Goal: Task Accomplishment & Management: Complete application form

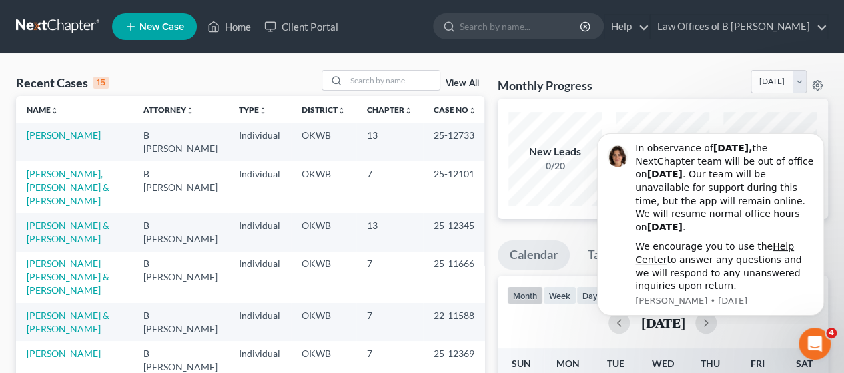
click at [152, 30] on span "New Case" at bounding box center [161, 27] width 45 height 10
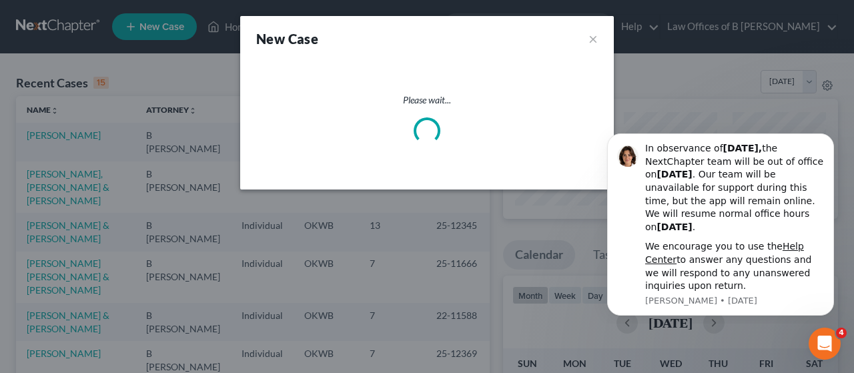
select select "65"
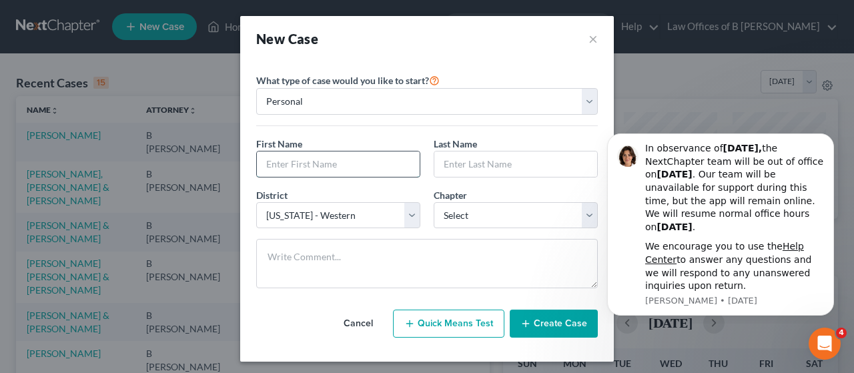
click at [330, 159] on input "text" at bounding box center [338, 163] width 163 height 25
type input "[PERSON_NAME]"
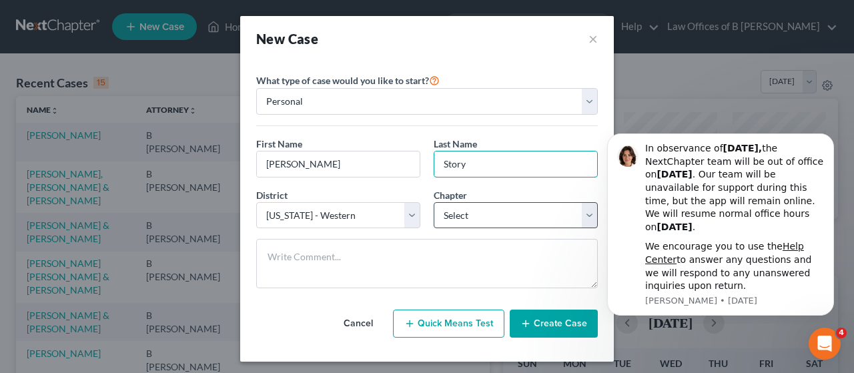
type input "Story"
click at [426, 209] on select "Select 7 11 12 13" at bounding box center [516, 215] width 164 height 27
select select "0"
click at [426, 202] on select "Select 7 11 12 13" at bounding box center [516, 215] width 164 height 27
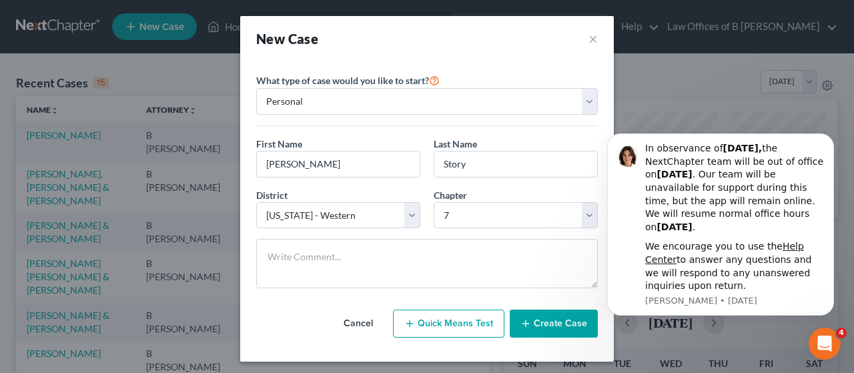
click at [426, 327] on button "Create Case" at bounding box center [554, 324] width 88 height 28
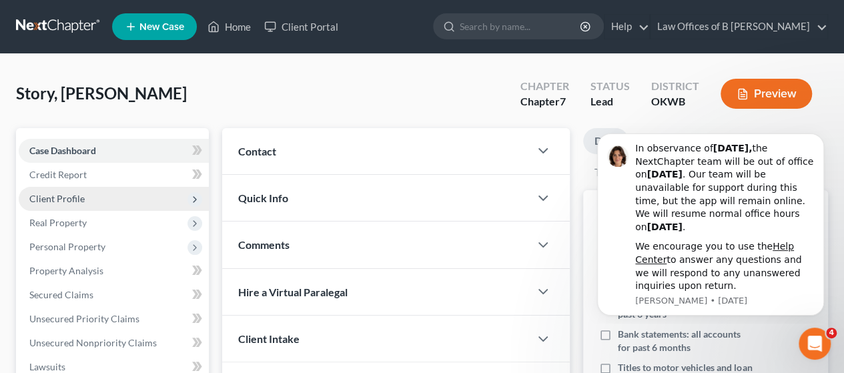
click at [88, 192] on span "Client Profile" at bounding box center [114, 199] width 190 height 24
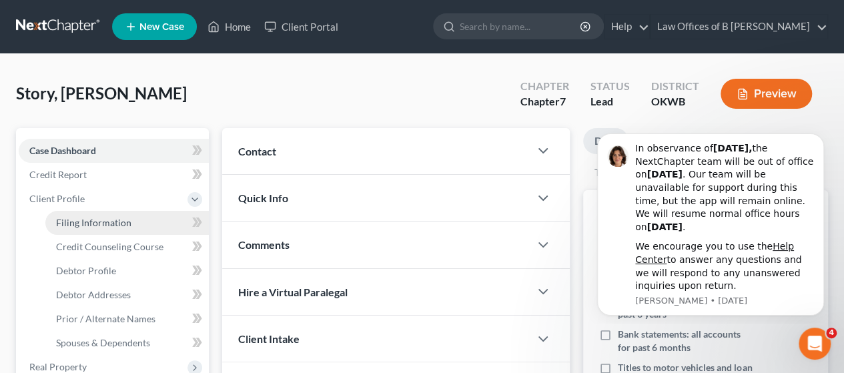
click at [86, 221] on span "Filing Information" at bounding box center [93, 222] width 75 height 11
select select "1"
select select "0"
select select "65"
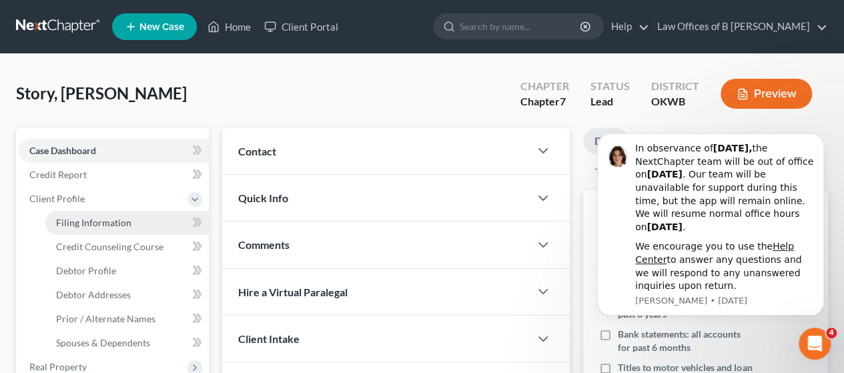
select select "37"
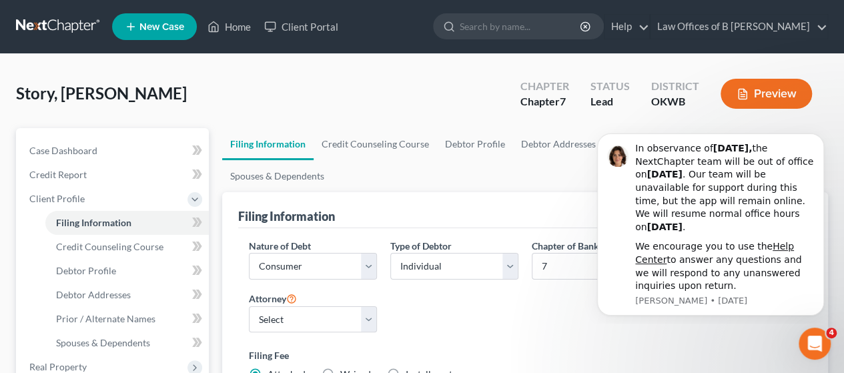
click at [426, 298] on div "Nature of Debt Select Business Consumer Other Nature of Business Select Clearin…" at bounding box center [525, 315] width 566 height 153
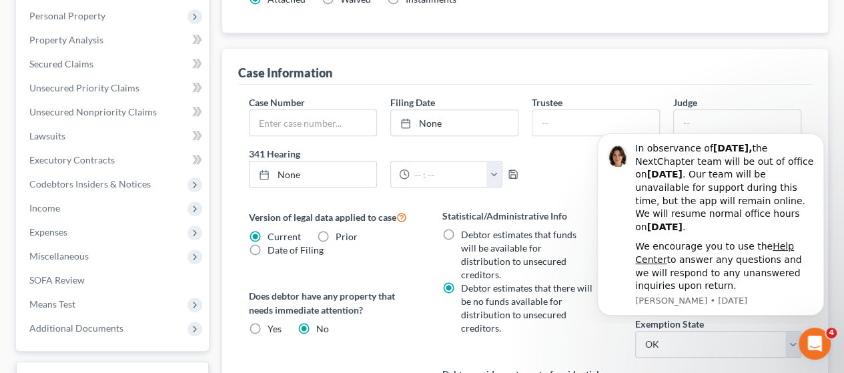
scroll to position [379, 0]
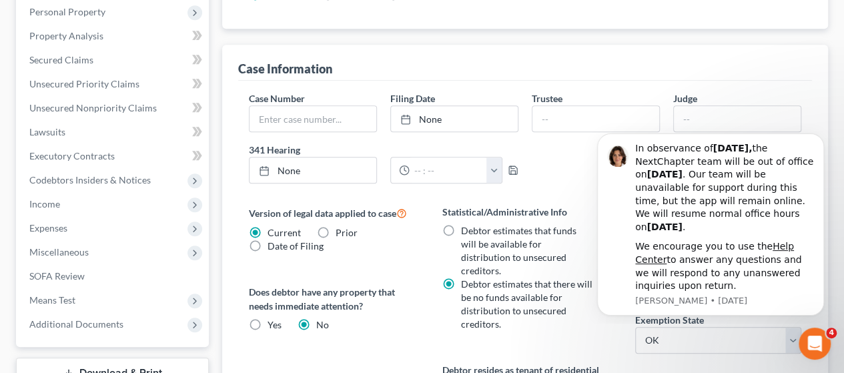
radio input "true"
radio input "false"
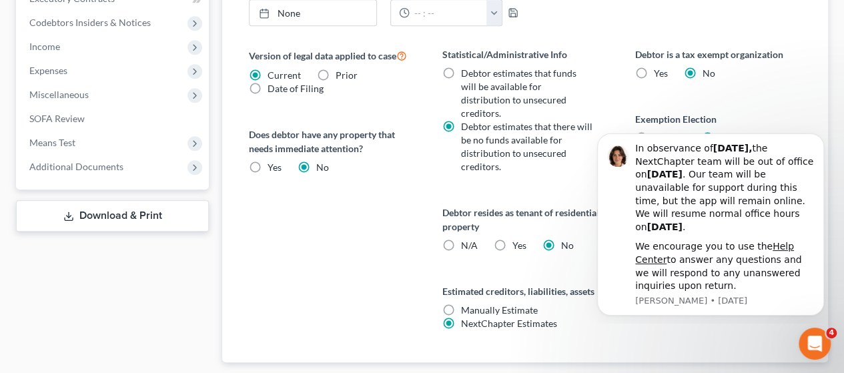
scroll to position [536, 0]
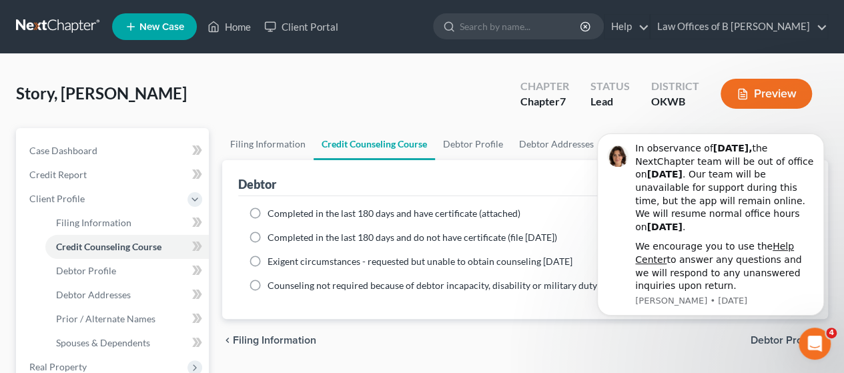
click at [267, 215] on label "Completed in the last 180 days and have certificate (attached)" at bounding box center [393, 213] width 253 height 13
click at [273, 215] on input "Completed in the last 180 days and have certificate (attached)" at bounding box center [277, 211] width 9 height 9
radio input "true"
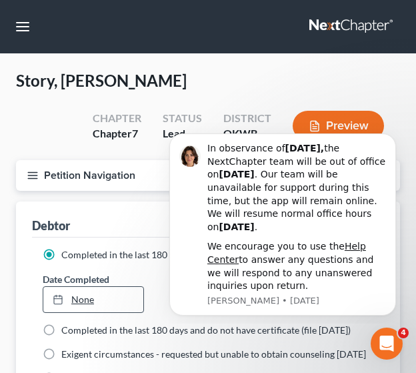
type input "[DATE]"
click at [95, 295] on link "[DATE]" at bounding box center [93, 299] width 100 height 25
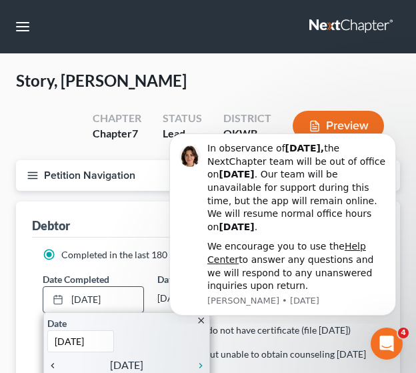
click at [53, 361] on icon "chevron_left" at bounding box center [55, 365] width 17 height 11
click at [143, 332] on div "Date [DATE] Time 12:00 AM" at bounding box center [126, 334] width 159 height 36
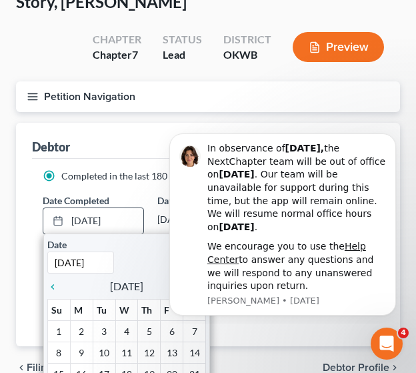
scroll to position [80, 0]
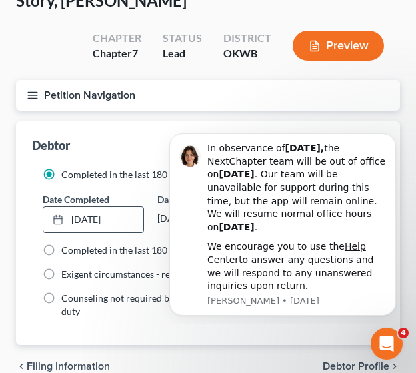
click at [224, 345] on div "Completed in the last 180 days and have certificate (attached) Date Completed […" at bounding box center [208, 250] width 352 height 187
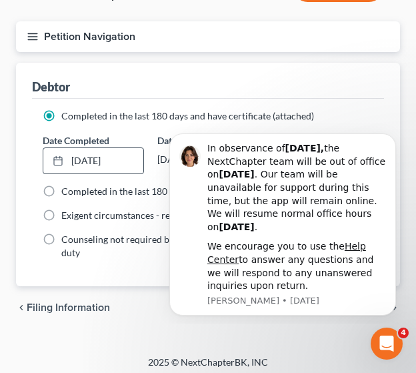
scroll to position [137, 0]
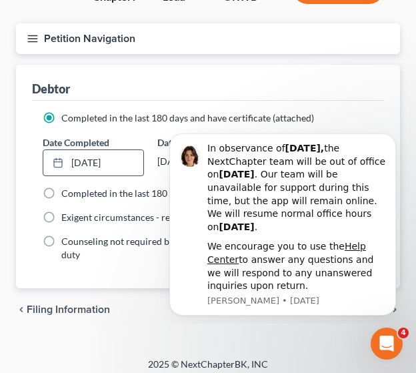
click at [334, 315] on span "Debtor Profile" at bounding box center [356, 309] width 67 height 11
select select "0"
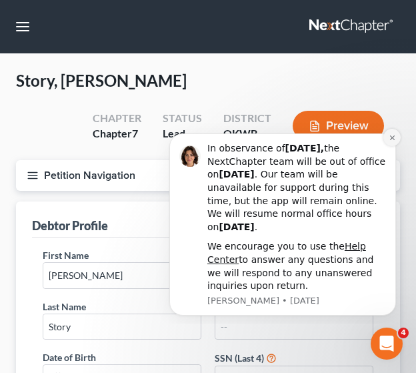
click at [393, 138] on icon "Dismiss notification" at bounding box center [392, 137] width 5 height 5
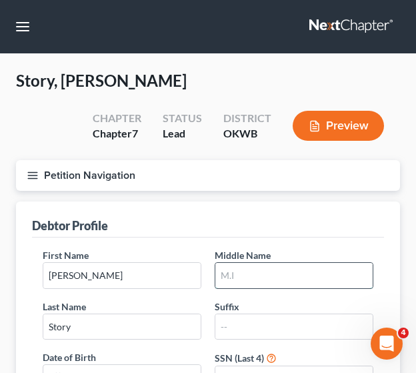
click at [268, 276] on input "text" at bounding box center [293, 275] width 157 height 25
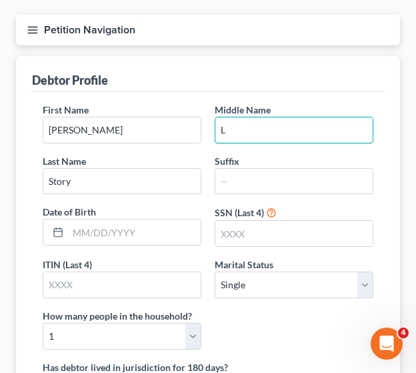
scroll to position [153, 0]
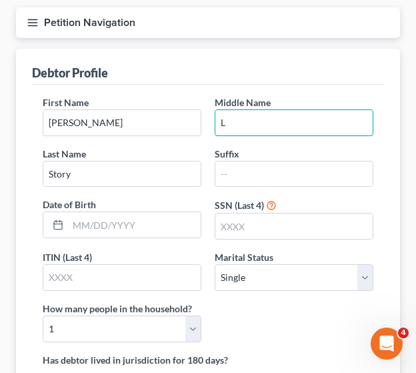
type input "L"
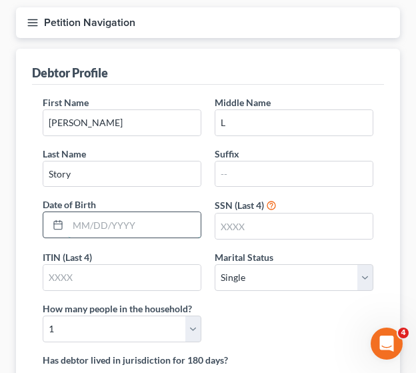
click at [90, 225] on input "text" at bounding box center [134, 224] width 133 height 25
type input "[DATE]"
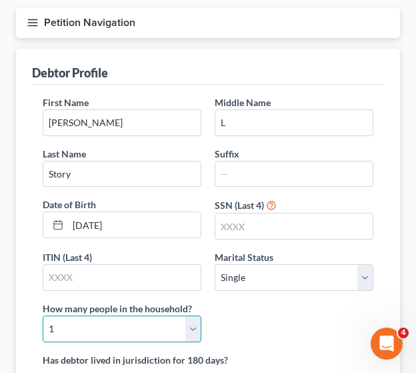
click at [193, 324] on select "Select 1 2 3 4 5 6 7 8 9 10 11 12 13 14 15 16 17 18 19 20" at bounding box center [122, 329] width 159 height 27
select select "1"
click at [43, 316] on select "Select 1 2 3 4 5 6 7 8 9 10 11 12 13 14 15 16 17 18 19 20" at bounding box center [122, 329] width 159 height 27
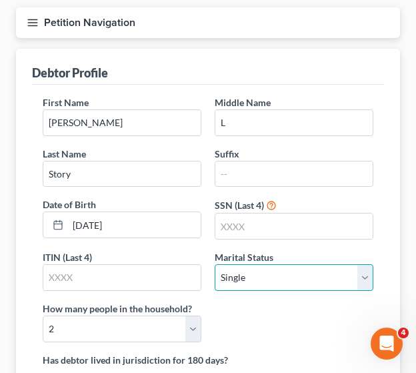
click at [305, 281] on select "Select Single Married Separated Divorced Widowed" at bounding box center [294, 277] width 159 height 27
select select "3"
click at [215, 264] on select "Select Single Married Separated Divorced Widowed" at bounding box center [294, 277] width 159 height 27
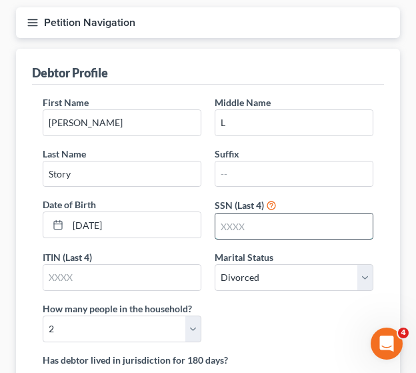
click at [257, 224] on input "text" at bounding box center [293, 225] width 157 height 25
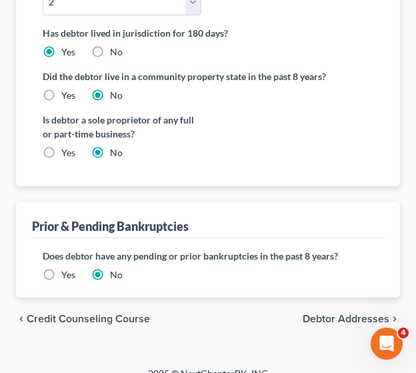
scroll to position [494, 0]
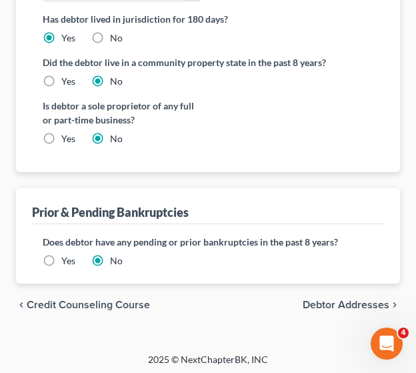
type input "7243"
click at [348, 299] on span "Debtor Addresses" at bounding box center [346, 304] width 87 height 11
select select "0"
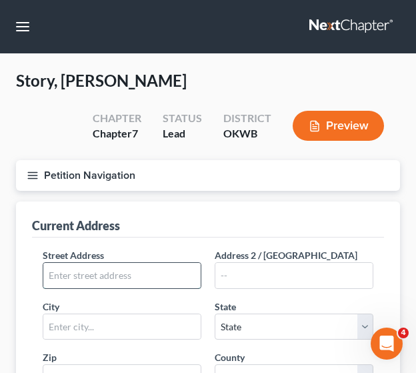
click at [134, 280] on input "text" at bounding box center [121, 275] width 157 height 25
click at [85, 265] on input "text" at bounding box center [121, 275] width 157 height 25
click at [175, 279] on input "10113 [GEOGRAPHIC_DATA]" at bounding box center [121, 275] width 157 height 25
type input "[STREET_ADDRESS]"
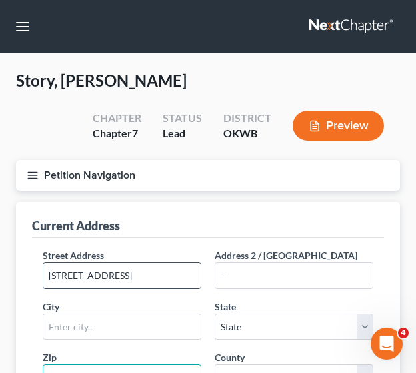
scroll to position [16, 0]
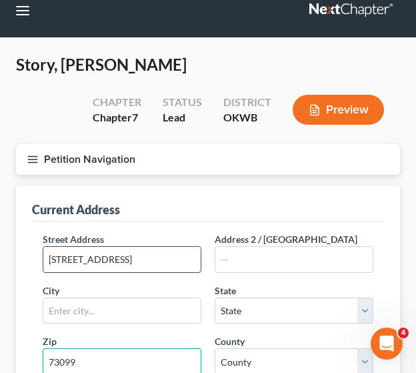
type input "73099"
type input "Yukon"
select select "37"
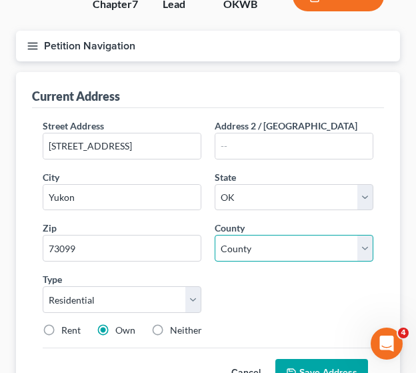
scroll to position [128, 0]
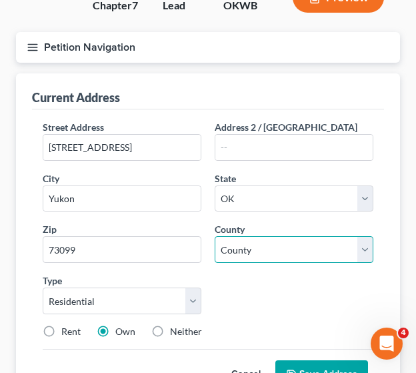
click at [285, 240] on select "County [GEOGRAPHIC_DATA] [GEOGRAPHIC_DATA] [GEOGRAPHIC_DATA] [GEOGRAPHIC_DATA] …" at bounding box center [294, 249] width 159 height 27
select select "8"
click at [215, 236] on select "County [GEOGRAPHIC_DATA] [GEOGRAPHIC_DATA] [GEOGRAPHIC_DATA] [GEOGRAPHIC_DATA] …" at bounding box center [294, 249] width 159 height 27
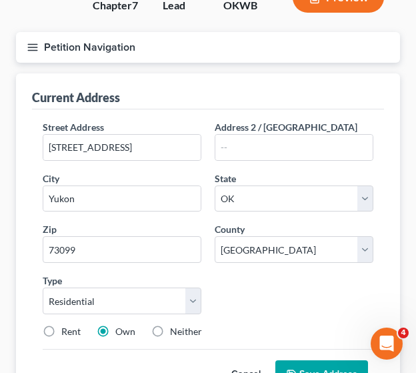
click at [314, 361] on button "Save Address" at bounding box center [321, 374] width 93 height 28
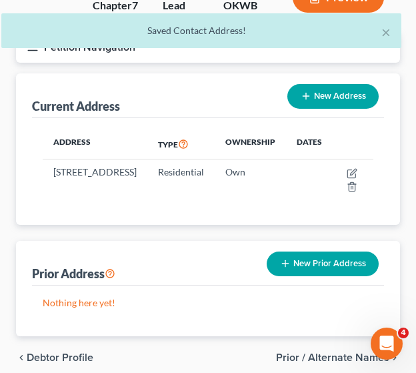
scroll to position [183, 0]
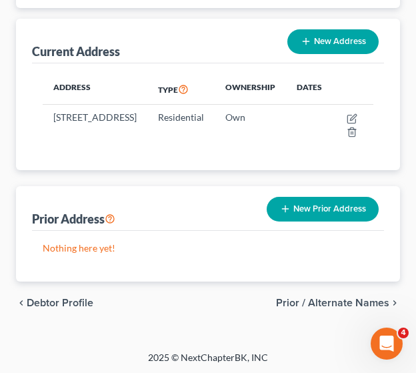
click at [340, 303] on span "Prior / Alternate Names" at bounding box center [332, 302] width 113 height 11
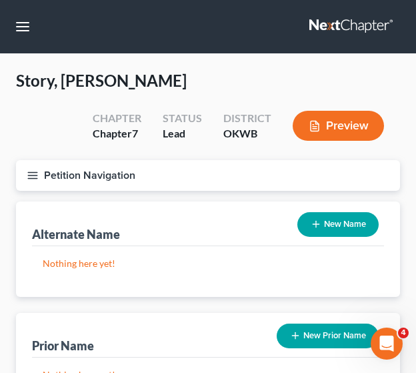
click at [31, 173] on icon "button" at bounding box center [33, 175] width 12 height 12
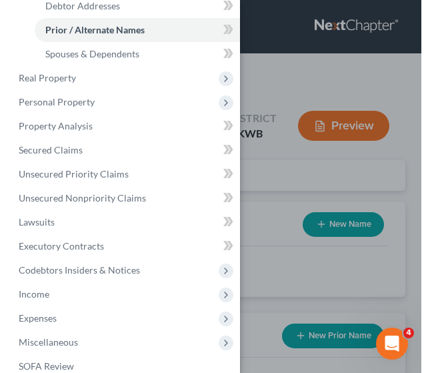
scroll to position [163, 0]
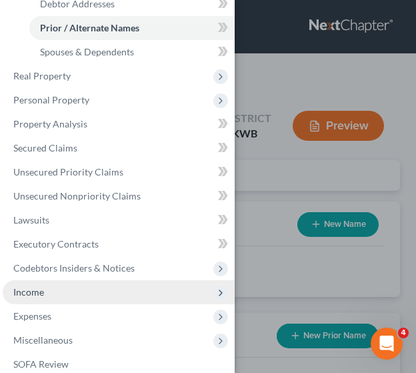
click at [96, 294] on span "Income" at bounding box center [119, 292] width 232 height 24
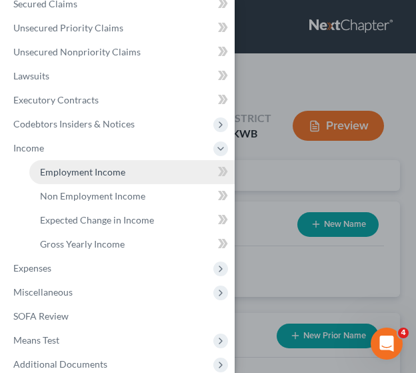
click at [101, 175] on span "Employment Income" at bounding box center [82, 171] width 85 height 11
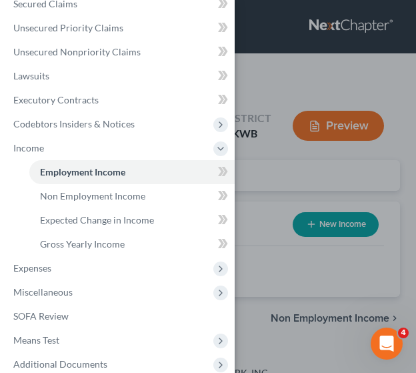
click at [249, 206] on div "Case Dashboard Payments Invoices Payments Payments Credit Report Client Profile" at bounding box center [208, 186] width 416 height 373
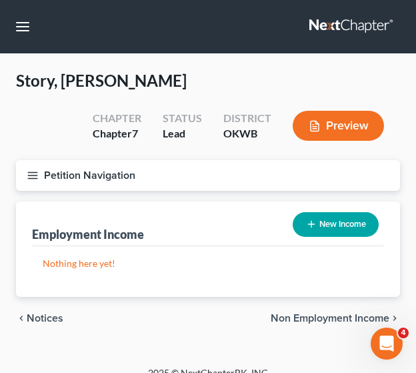
click at [322, 229] on button "New Income" at bounding box center [336, 224] width 86 height 25
select select "0"
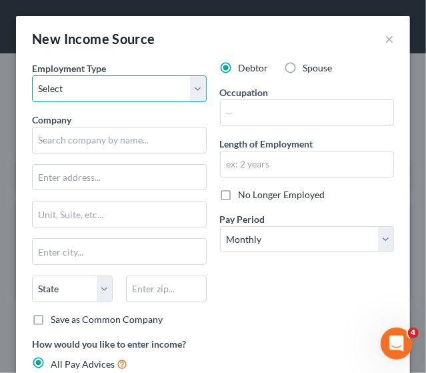
click at [123, 89] on select "Select Full or [DEMOGRAPHIC_DATA] Employment Self Employment" at bounding box center [119, 88] width 175 height 27
select select "0"
click at [32, 75] on select "Select Full or [DEMOGRAPHIC_DATA] Employment Self Employment" at bounding box center [119, 88] width 175 height 27
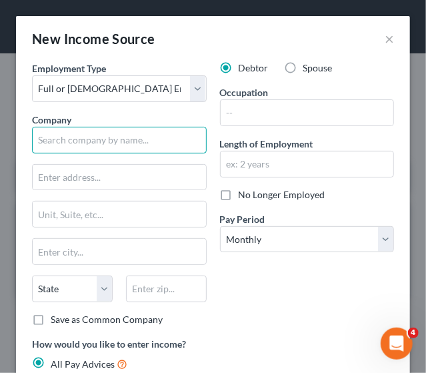
click at [100, 137] on input "text" at bounding box center [119, 140] width 175 height 27
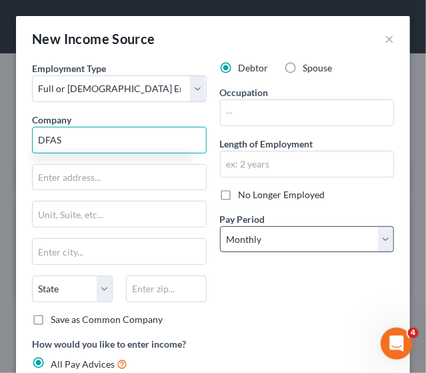
type input "DFAS"
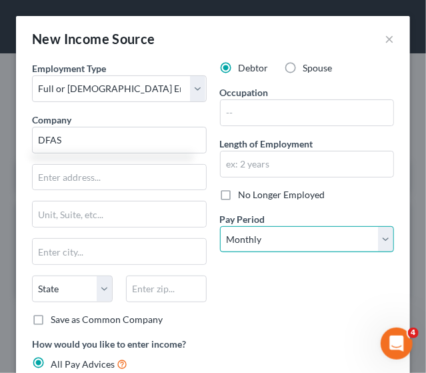
click at [288, 239] on select "Select Monthly Twice Monthly Every Other Week Weekly" at bounding box center [307, 239] width 175 height 27
select select "2"
click at [220, 226] on select "Select Monthly Twice Monthly Every Other Week Weekly" at bounding box center [307, 239] width 175 height 27
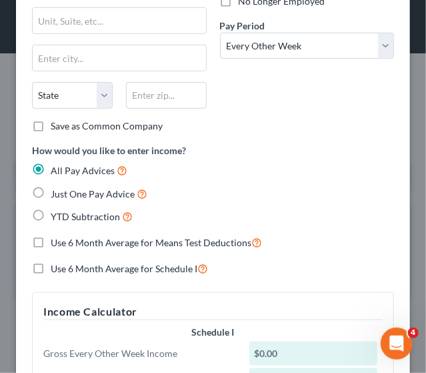
scroll to position [197, 0]
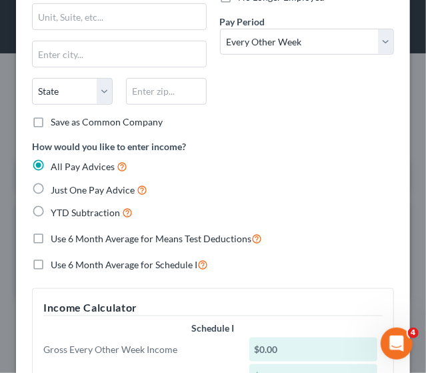
click at [51, 207] on label "YTD Subtraction" at bounding box center [92, 212] width 82 height 15
click at [56, 207] on input "YTD Subtraction" at bounding box center [60, 209] width 9 height 9
radio input "true"
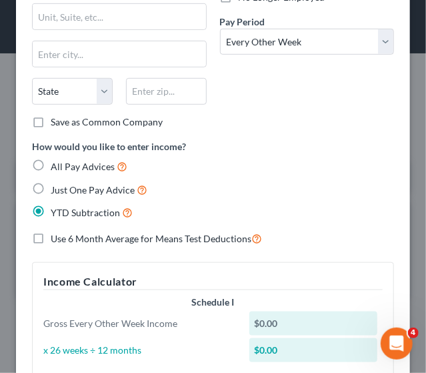
click at [51, 238] on label "Use 6 Month Average for Means Test Deductions" at bounding box center [156, 238] width 211 height 15
click at [56, 238] on input "Use 6 Month Average for Means Test Deductions" at bounding box center [60, 235] width 9 height 9
checkbox input "true"
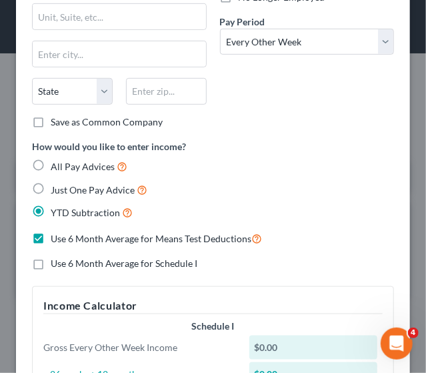
click at [51, 263] on label "Use 6 Month Average for Schedule I" at bounding box center [124, 263] width 147 height 13
click at [56, 263] on input "Use 6 Month Average for Schedule I" at bounding box center [60, 261] width 9 height 9
checkbox input "true"
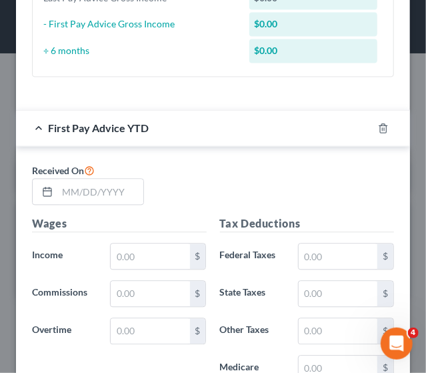
scroll to position [610, 0]
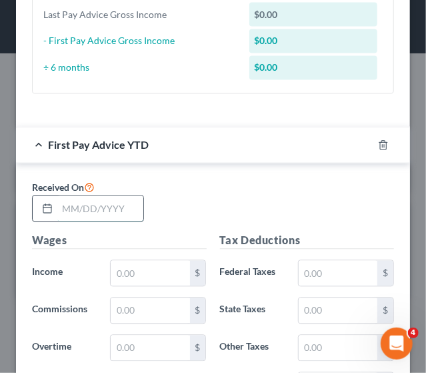
click at [80, 207] on input "text" at bounding box center [100, 208] width 86 height 25
type input "[DATE]"
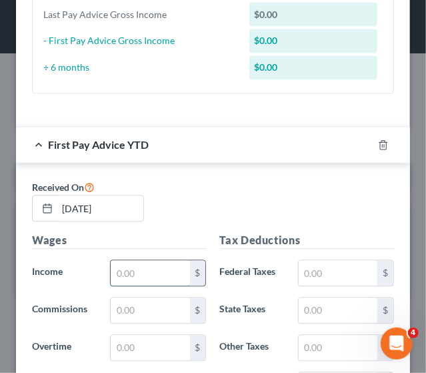
click at [136, 263] on input "text" at bounding box center [150, 273] width 79 height 25
click at [165, 269] on input "text" at bounding box center [150, 273] width 79 height 25
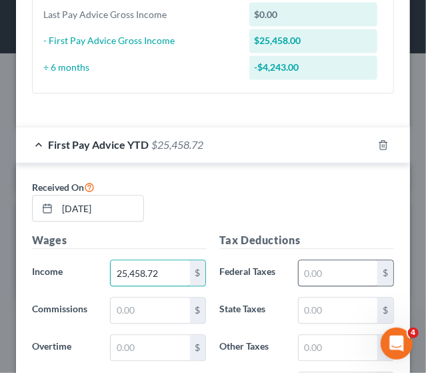
type input "25,458.72"
click at [319, 271] on input "text" at bounding box center [338, 273] width 79 height 25
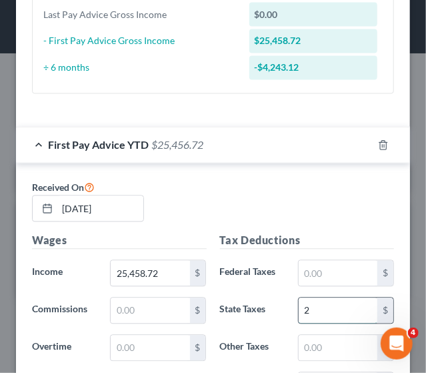
click at [308, 304] on input "2" at bounding box center [338, 310] width 79 height 25
type input "1,242"
click at [324, 272] on input "text" at bounding box center [338, 273] width 79 height 25
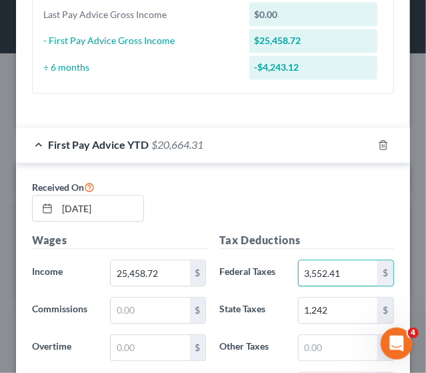
type input "3,552.41"
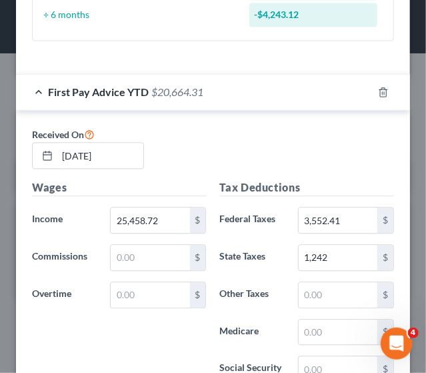
scroll to position [690, 0]
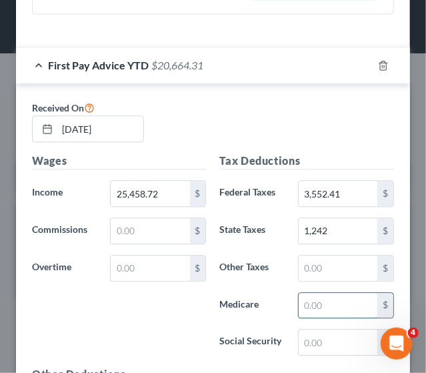
click at [300, 297] on input "text" at bounding box center [338, 305] width 79 height 25
type input "349.87"
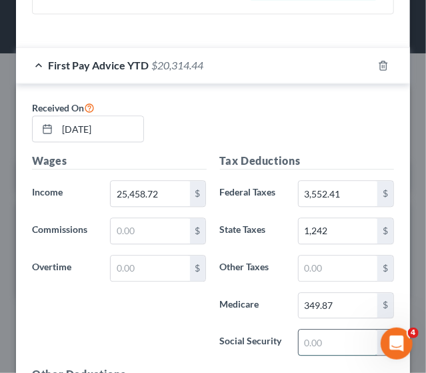
click at [299, 336] on input "text" at bounding box center [338, 342] width 79 height 25
click at [342, 340] on input "text" at bounding box center [338, 342] width 79 height 25
type input "1,496.01"
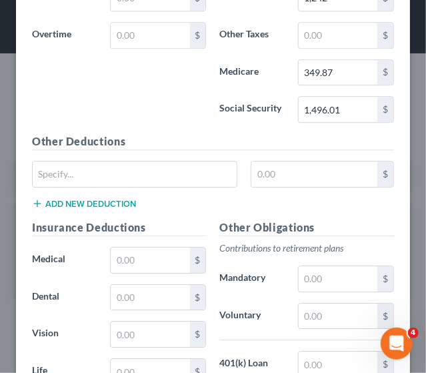
scroll to position [926, 0]
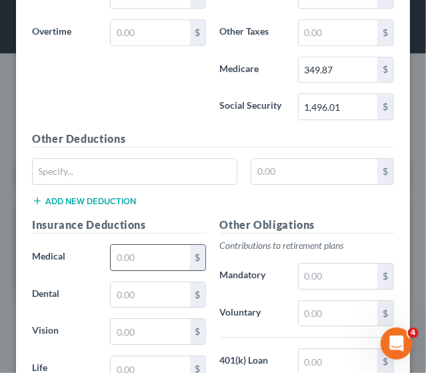
click at [143, 250] on input "text" at bounding box center [150, 257] width 79 height 25
type input "1,015.6"
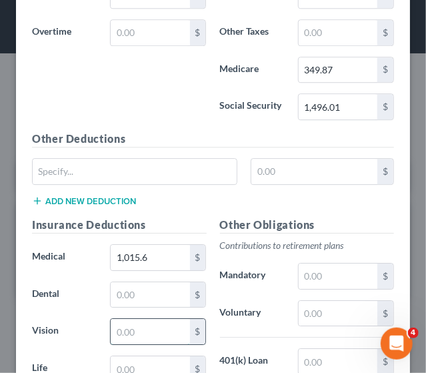
click at [153, 324] on input "text" at bounding box center [150, 331] width 79 height 25
type input "53.55"
click at [132, 360] on input "text" at bounding box center [150, 368] width 79 height 25
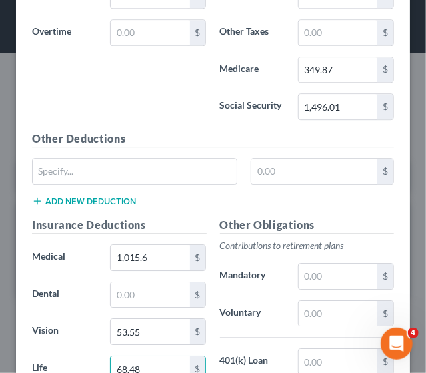
type input "68.48"
click at [129, 289] on input "text" at bounding box center [150, 294] width 79 height 25
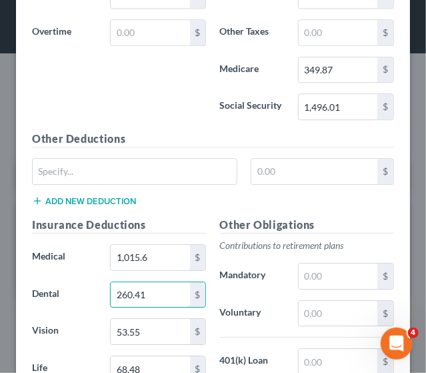
type input "260.41"
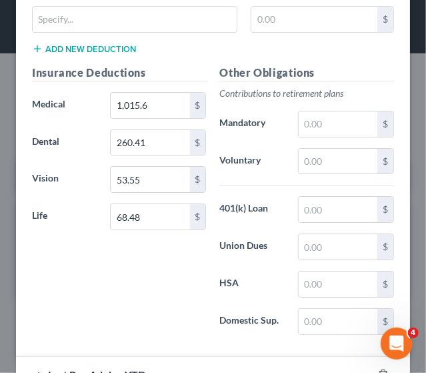
scroll to position [1069, 0]
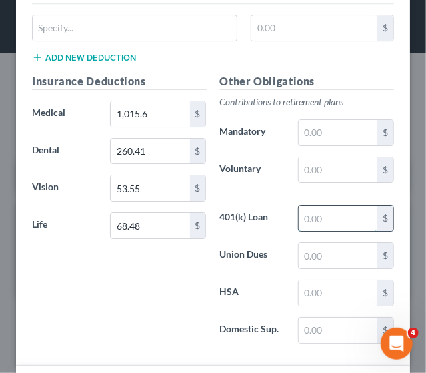
click at [328, 208] on input "text" at bounding box center [338, 217] width 79 height 25
type input "753.05"
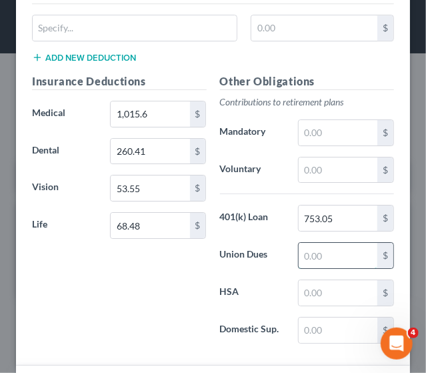
click at [305, 243] on input "text" at bounding box center [338, 255] width 79 height 25
type input "349.87"
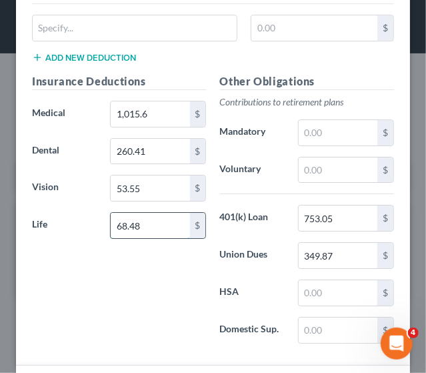
click at [159, 224] on input "68.48" at bounding box center [150, 225] width 79 height 25
type input "828.03"
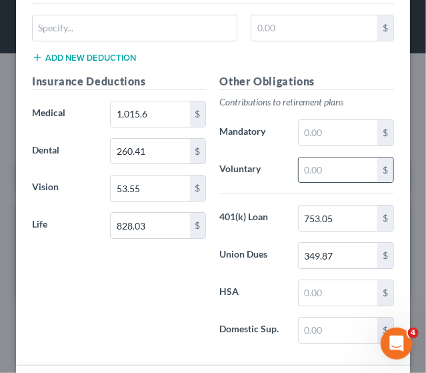
click at [314, 157] on input "text" at bounding box center [338, 169] width 79 height 25
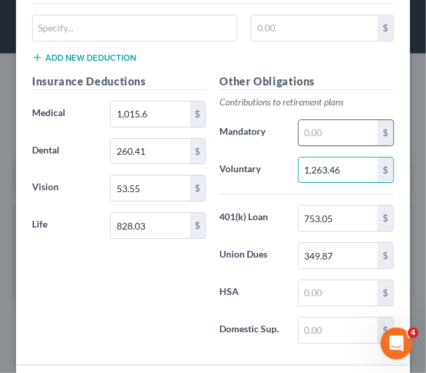
type input "1,263.46"
click at [318, 121] on input "text" at bounding box center [338, 132] width 79 height 25
type input "126.33"
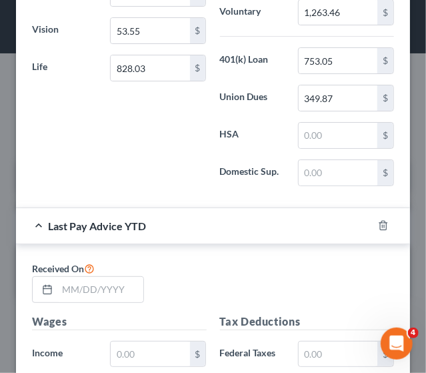
scroll to position [1199, 0]
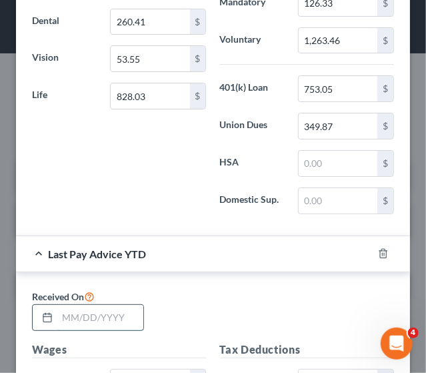
click at [102, 307] on input "text" at bounding box center [100, 317] width 86 height 25
type input "[DATE]"
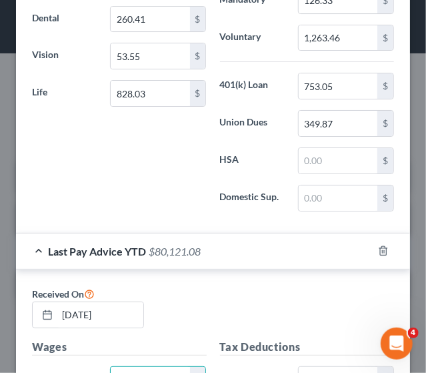
type input "80,121.08"
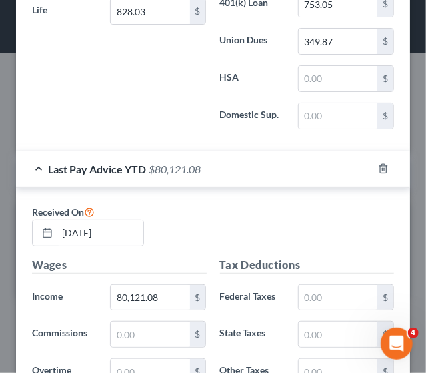
scroll to position [1317, 0]
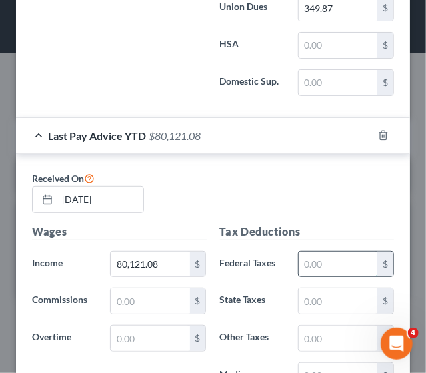
click at [338, 255] on input "text" at bounding box center [338, 263] width 79 height 25
click at [332, 257] on input "text" at bounding box center [338, 263] width 79 height 25
type input "10,205.07"
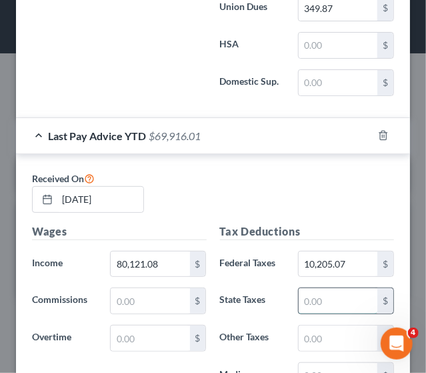
click at [327, 288] on input "text" at bounding box center [338, 300] width 79 height 25
type input "3,920"
click at [312, 361] on input "text" at bounding box center [338, 375] width 79 height 25
click at [356, 361] on input "text" at bounding box center [338, 375] width 79 height 25
type input "1,090.1"
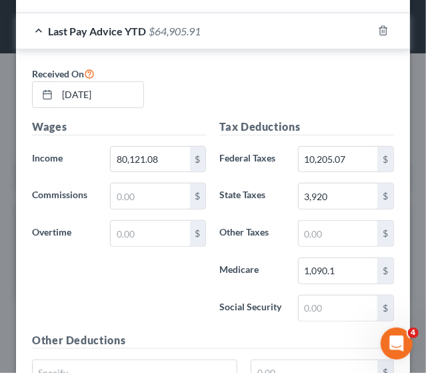
scroll to position [1430, 0]
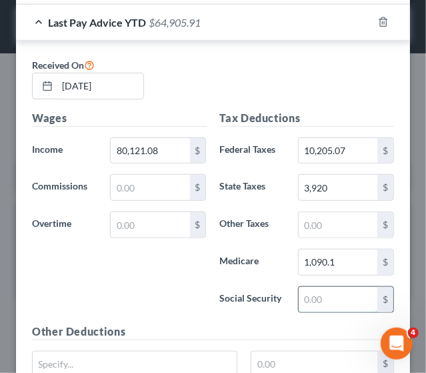
click at [306, 289] on input "text" at bounding box center [338, 299] width 79 height 25
click at [332, 287] on input "text" at bounding box center [338, 299] width 79 height 25
type input "4,661.11"
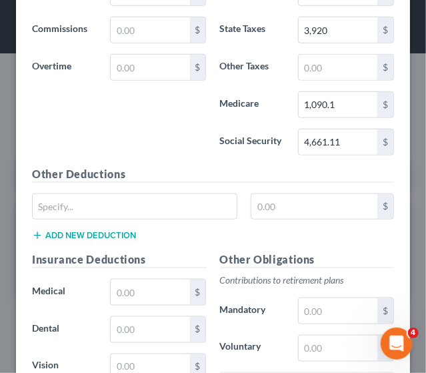
scroll to position [1601, 0]
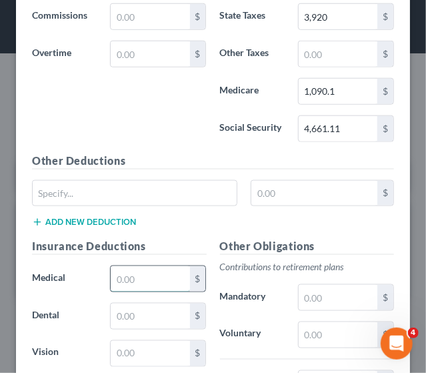
click at [172, 273] on input "text" at bounding box center [150, 278] width 79 height 25
type input "3,801.5"
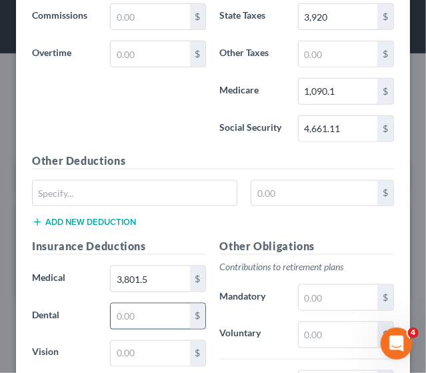
click at [139, 303] on input "text" at bounding box center [150, 315] width 79 height 25
click at [147, 303] on input "text" at bounding box center [150, 315] width 79 height 25
type input "947.2"
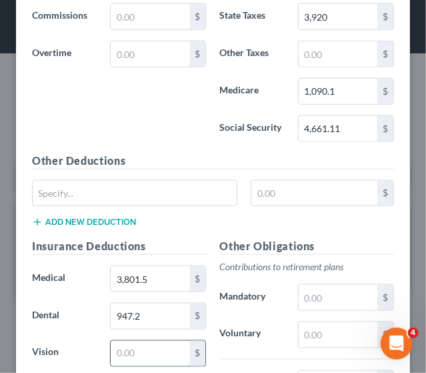
click at [120, 341] on input "text" at bounding box center [150, 353] width 79 height 25
click at [153, 341] on input "text" at bounding box center [150, 353] width 79 height 25
type input "193.3"
click at [344, 285] on input "text" at bounding box center [338, 297] width 79 height 25
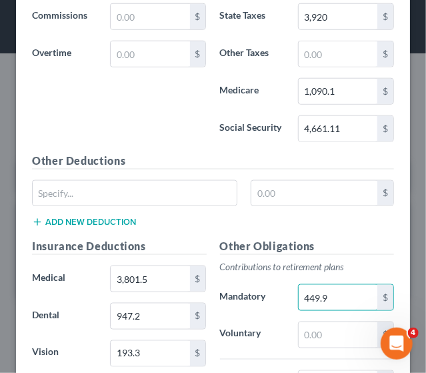
type input "449.9"
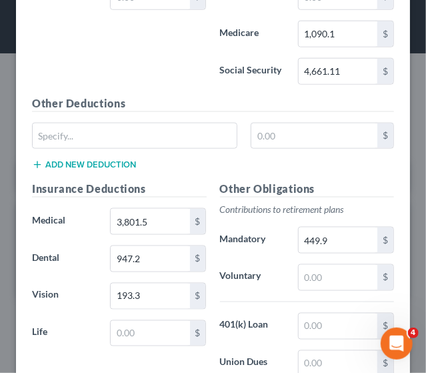
scroll to position [1661, 0]
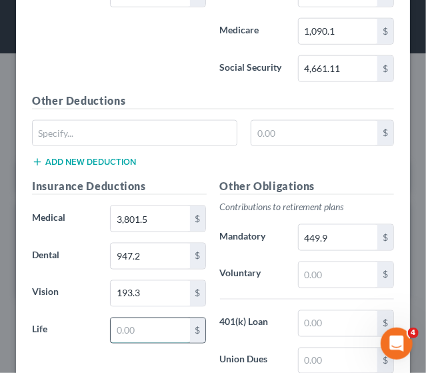
click at [114, 318] on input "text" at bounding box center [150, 330] width 79 height 25
click at [129, 322] on input "text" at bounding box center [150, 330] width 79 height 25
type input "2,944.3"
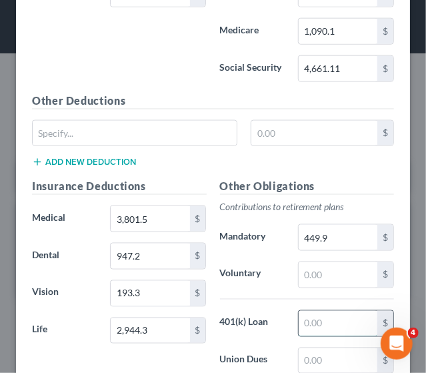
click at [326, 311] on input "text" at bounding box center [338, 323] width 79 height 25
type input "1,656.71"
click at [304, 348] on input "text" at bounding box center [338, 360] width 79 height 25
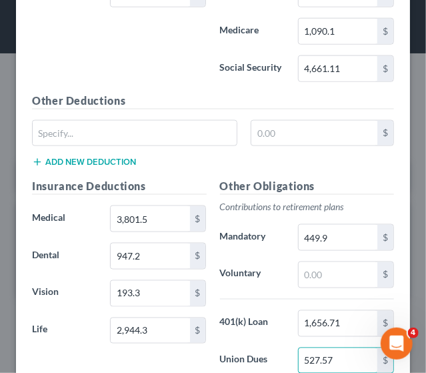
type input "527.57"
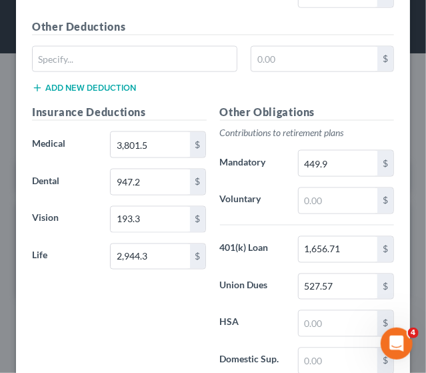
scroll to position [1749, 0]
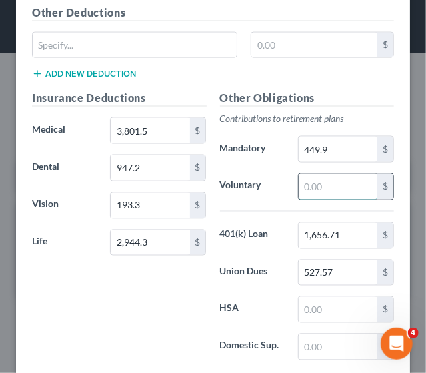
click at [307, 174] on input "text" at bounding box center [338, 186] width 79 height 25
type input "4,490.16"
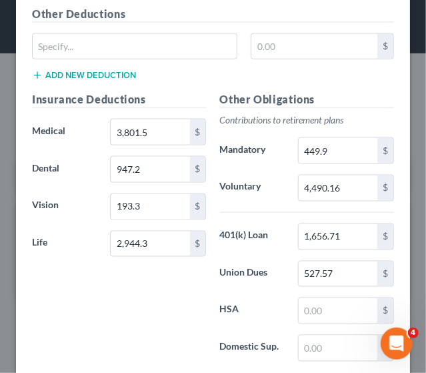
scroll to position [1813, 0]
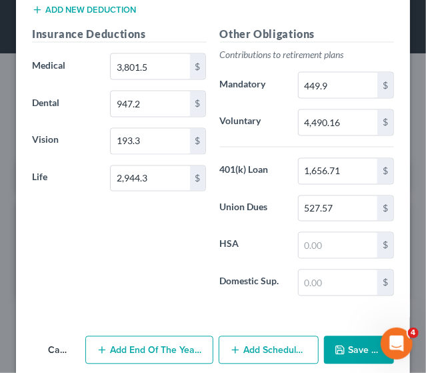
click at [335, 345] on icon "button" at bounding box center [340, 350] width 11 height 11
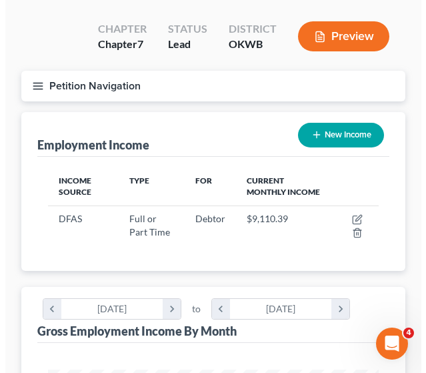
scroll to position [91, 0]
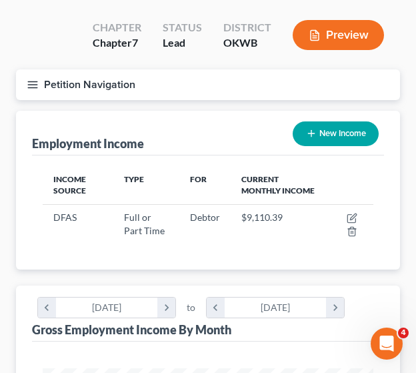
click at [326, 129] on button "New Income" at bounding box center [336, 133] width 86 height 25
select select "0"
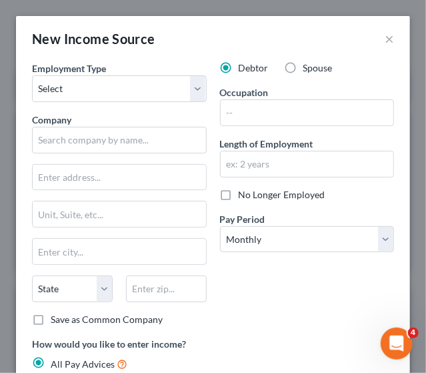
scroll to position [169, 368]
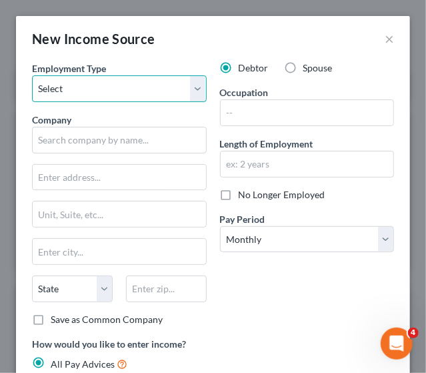
click at [172, 83] on select "Select Full or [DEMOGRAPHIC_DATA] Employment Self Employment" at bounding box center [119, 88] width 175 height 27
select select "0"
click at [32, 75] on select "Select Full or [DEMOGRAPHIC_DATA] Employment Self Employment" at bounding box center [119, 88] width 175 height 27
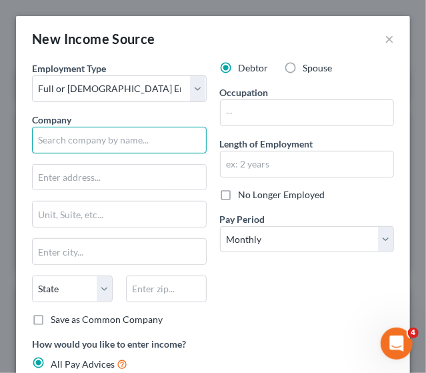
click at [109, 144] on input "text" at bounding box center [119, 140] width 175 height 27
click at [70, 143] on input "text" at bounding box center [119, 140] width 175 height 27
type input "Base Camp Leasing, Inc"
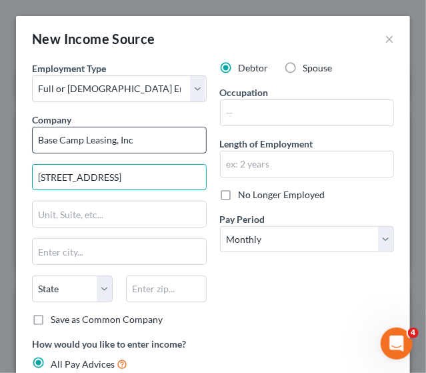
type input "[STREET_ADDRESS]"
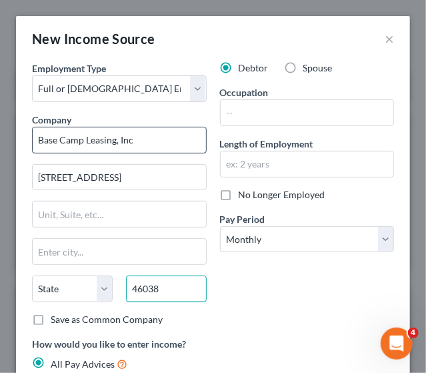
type input "46038"
type input "Fishers"
select select "15"
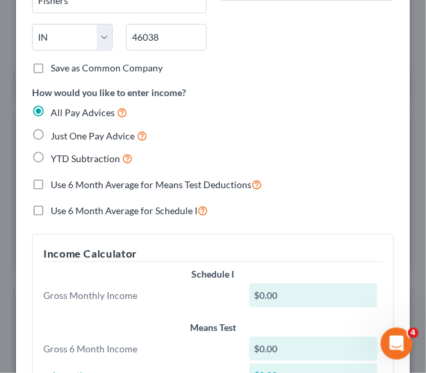
scroll to position [266, 0]
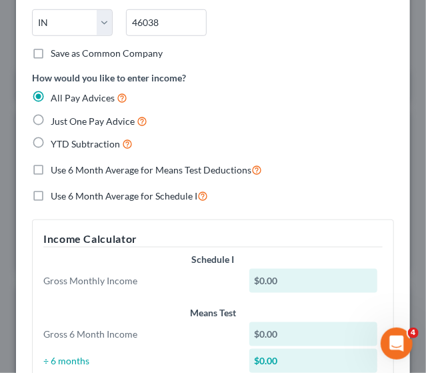
click at [51, 166] on label "Use 6 Month Average for Means Test Deductions" at bounding box center [156, 169] width 211 height 15
click at [56, 166] on input "Use 6 Month Average for Means Test Deductions" at bounding box center [60, 166] width 9 height 9
checkbox input "true"
click at [51, 193] on label "Use 6 Month Average for Schedule I" at bounding box center [129, 195] width 157 height 15
click at [56, 193] on input "Use 6 Month Average for Schedule I" at bounding box center [60, 192] width 9 height 9
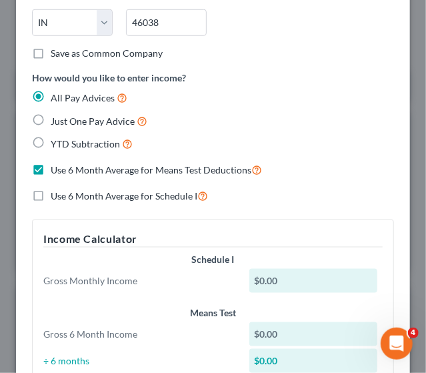
checkbox input "true"
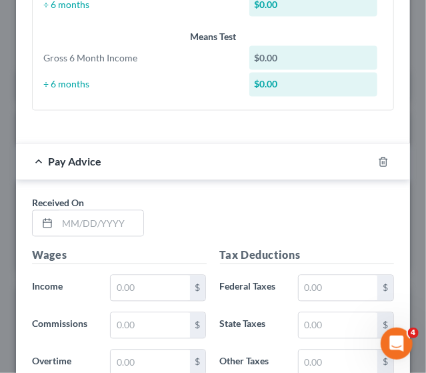
scroll to position [571, 0]
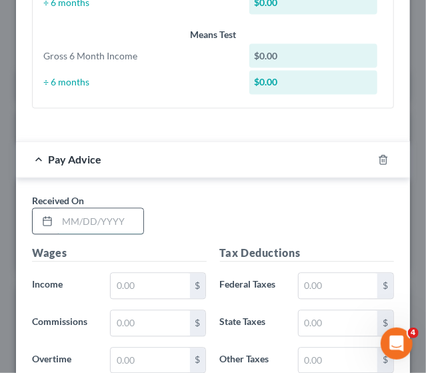
click at [69, 217] on input "text" at bounding box center [100, 221] width 86 height 25
type input "[DATE]"
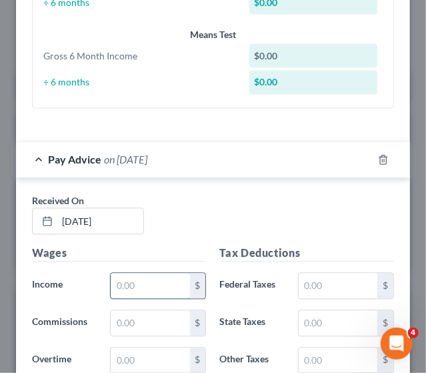
click at [160, 279] on input "text" at bounding box center [150, 285] width 79 height 25
type input "1,036.44"
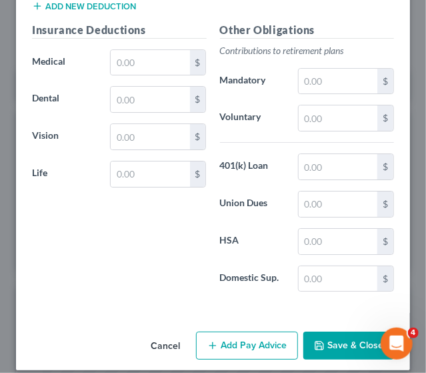
scroll to position [1097, 0]
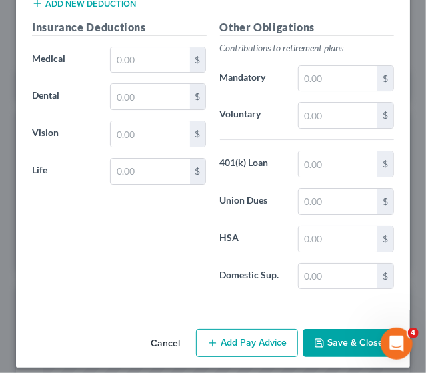
click at [231, 329] on button "Add Pay Advice" at bounding box center [247, 343] width 102 height 28
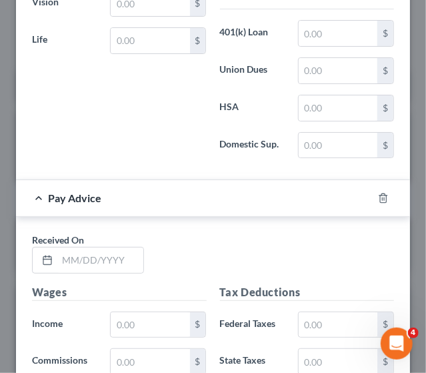
scroll to position [1246, 0]
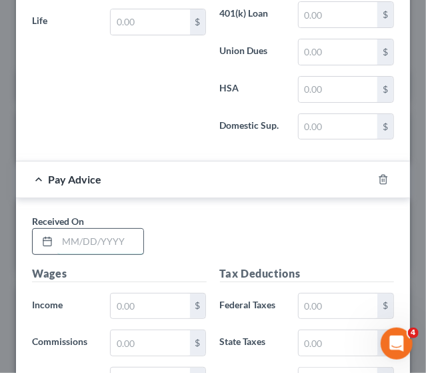
click at [89, 229] on input "text" at bounding box center [100, 241] width 86 height 25
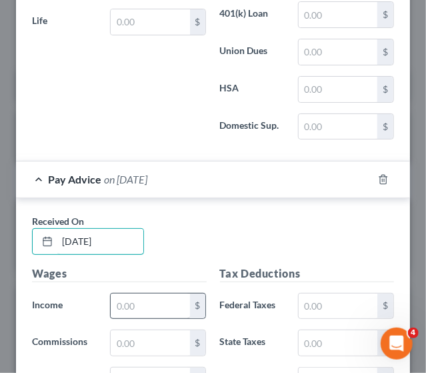
type input "[DATE]"
click at [147, 298] on input "text" at bounding box center [150, 305] width 79 height 25
click at [136, 298] on input "text" at bounding box center [150, 305] width 79 height 25
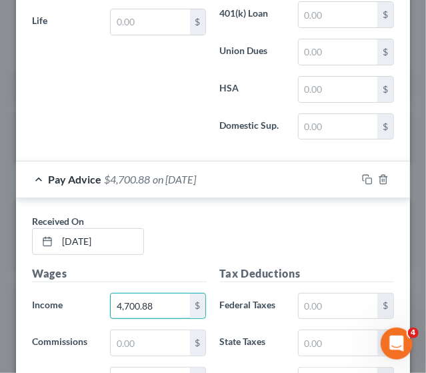
type input "4,700.88"
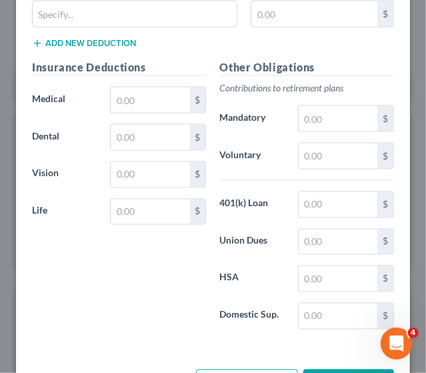
scroll to position [1784, 0]
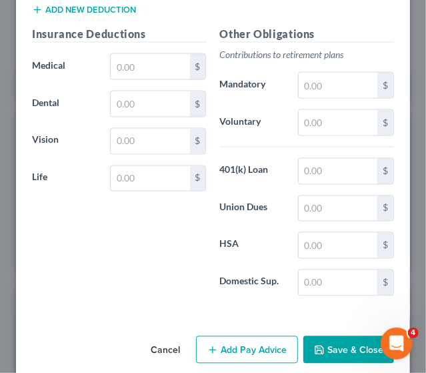
click at [219, 336] on button "Add Pay Advice" at bounding box center [247, 350] width 102 height 28
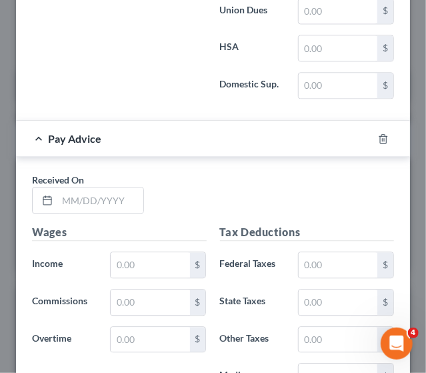
scroll to position [2022, 0]
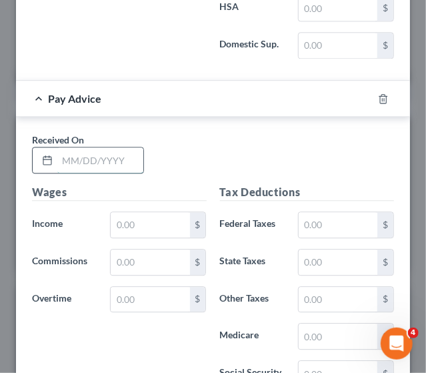
click at [96, 147] on input "text" at bounding box center [100, 159] width 86 height 25
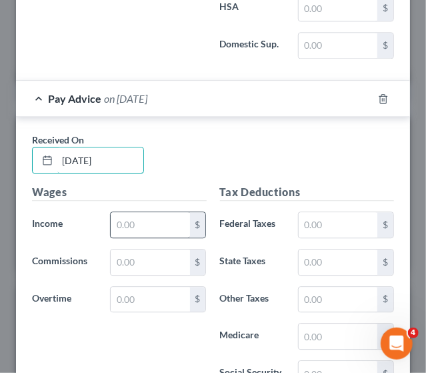
type input "[DATE]"
click at [121, 212] on input "text" at bounding box center [150, 224] width 79 height 25
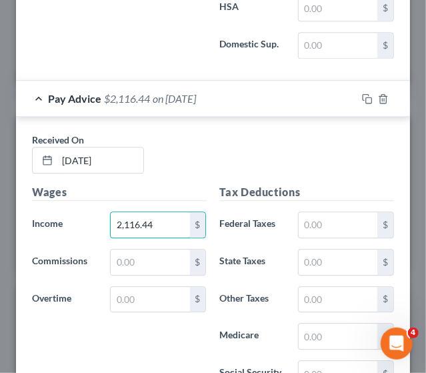
type input "2,116.44"
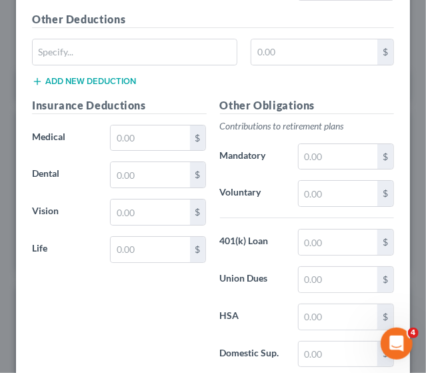
scroll to position [2472, 0]
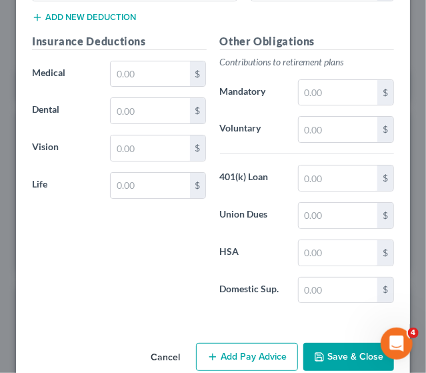
click at [207, 352] on icon "button" at bounding box center [212, 357] width 11 height 11
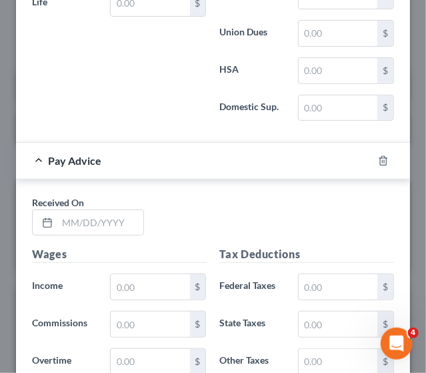
scroll to position [2663, 0]
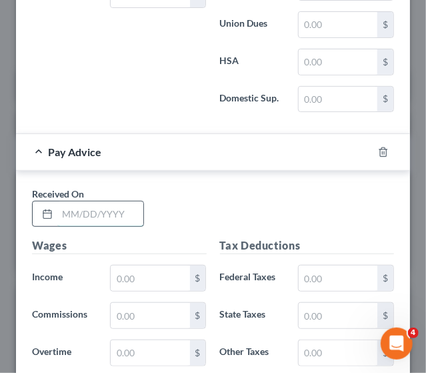
click at [97, 201] on input "text" at bounding box center [100, 213] width 86 height 25
click at [122, 201] on input "text" at bounding box center [100, 213] width 86 height 25
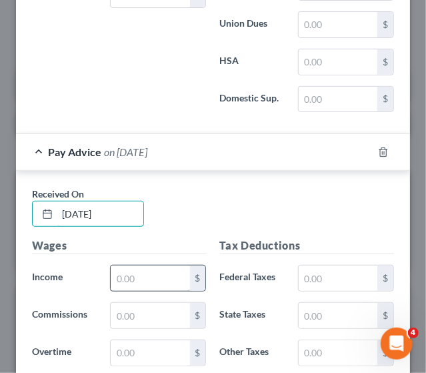
type input "[DATE]"
click at [137, 265] on input "text" at bounding box center [150, 277] width 79 height 25
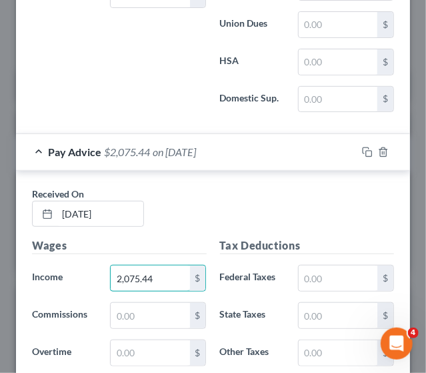
type input "2,075.44"
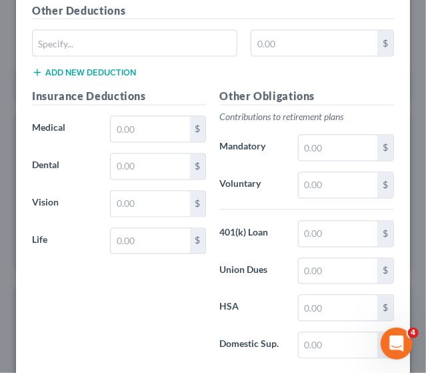
scroll to position [3160, 0]
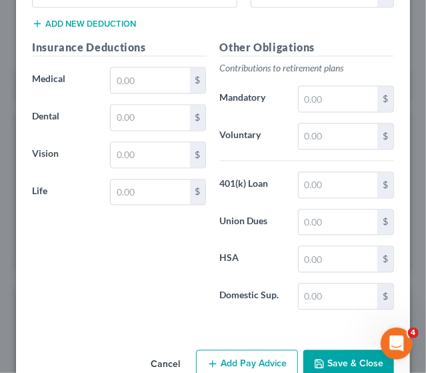
click at [217, 350] on button "Add Pay Advice" at bounding box center [247, 364] width 102 height 28
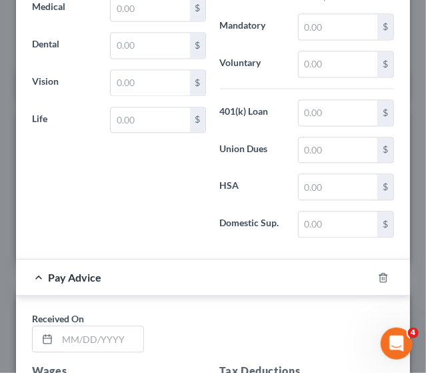
scroll to position [3307, 0]
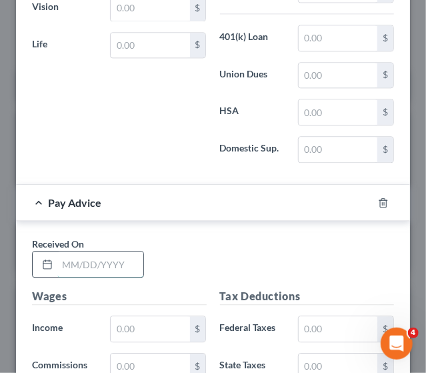
click at [99, 251] on input "text" at bounding box center [100, 263] width 86 height 25
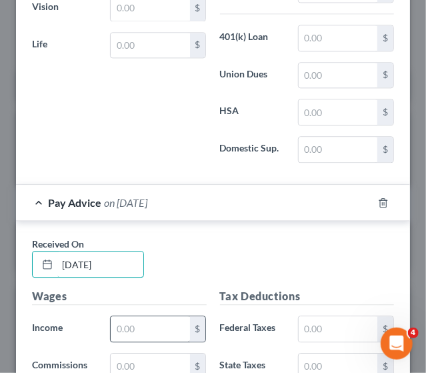
type input "[DATE]"
click at [123, 316] on input "text" at bounding box center [150, 328] width 79 height 25
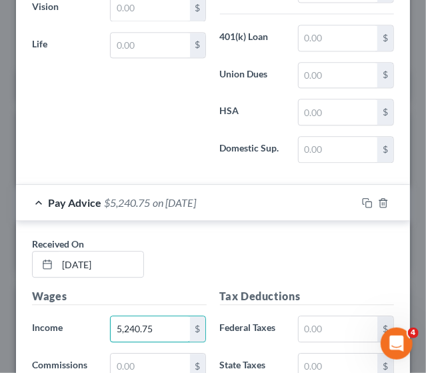
type input "5,240.75"
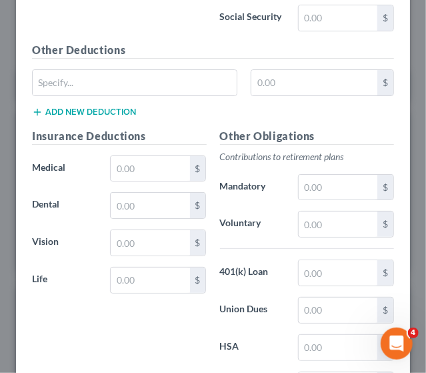
scroll to position [3847, 0]
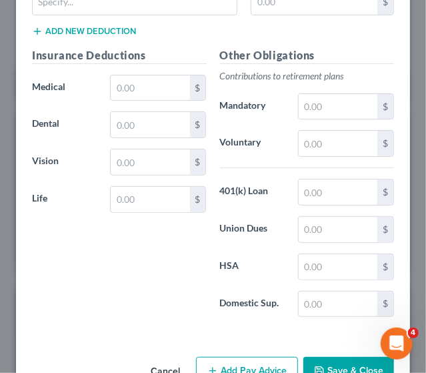
click at [237, 357] on button "Add Pay Advice" at bounding box center [247, 371] width 102 height 28
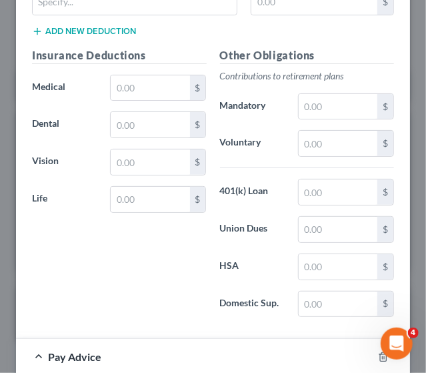
scroll to position [4082, 0]
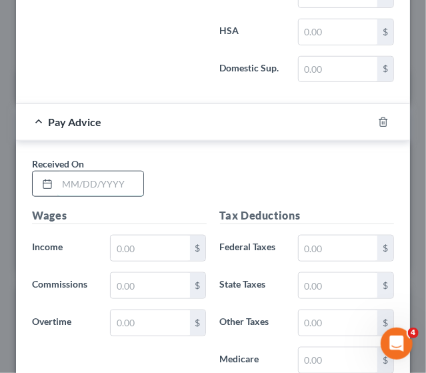
click at [81, 171] on input "text" at bounding box center [100, 183] width 86 height 25
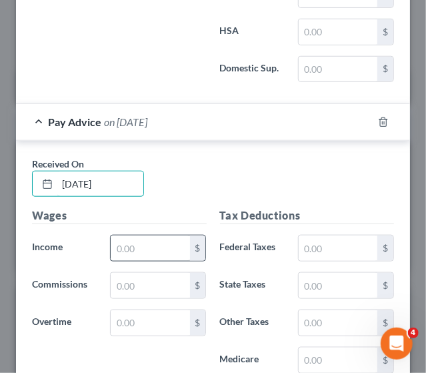
type input "[DATE]"
click at [125, 235] on input "text" at bounding box center [150, 247] width 79 height 25
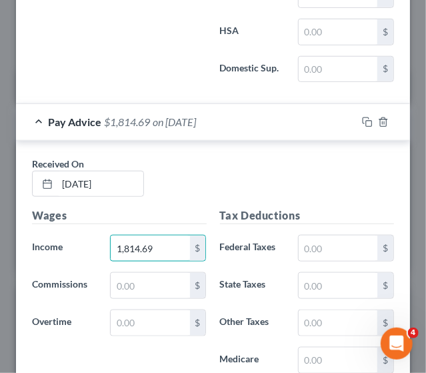
type input "1,814.69"
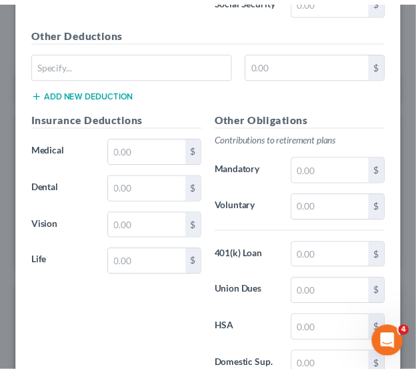
scroll to position [4535, 0]
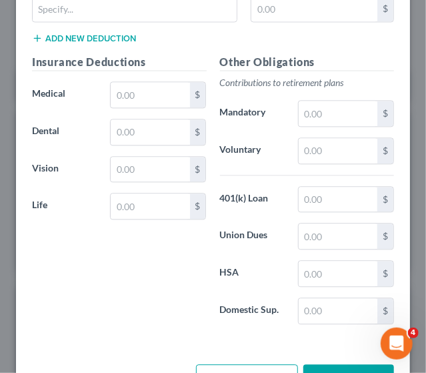
click at [320, 361] on button "Save & Close" at bounding box center [348, 378] width 91 height 28
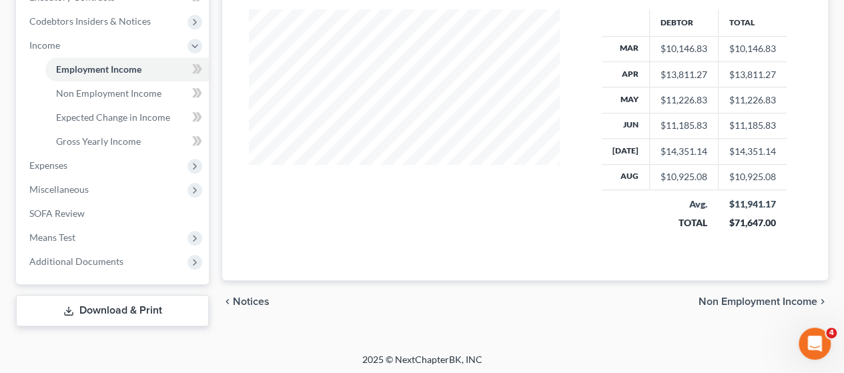
scroll to position [396, 0]
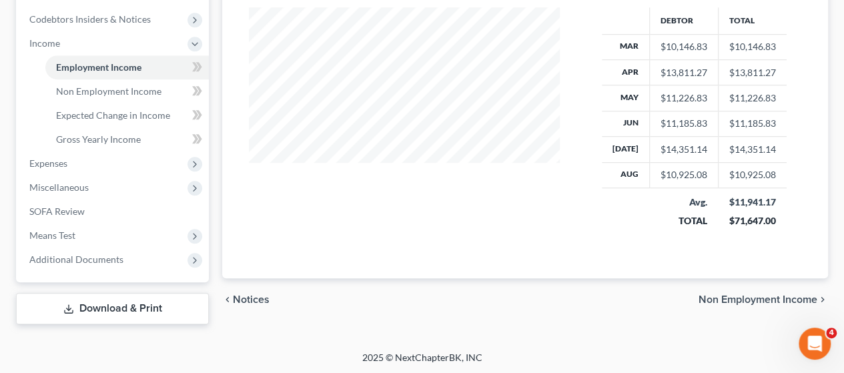
click at [426, 294] on span "Non Employment Income" at bounding box center [757, 299] width 119 height 11
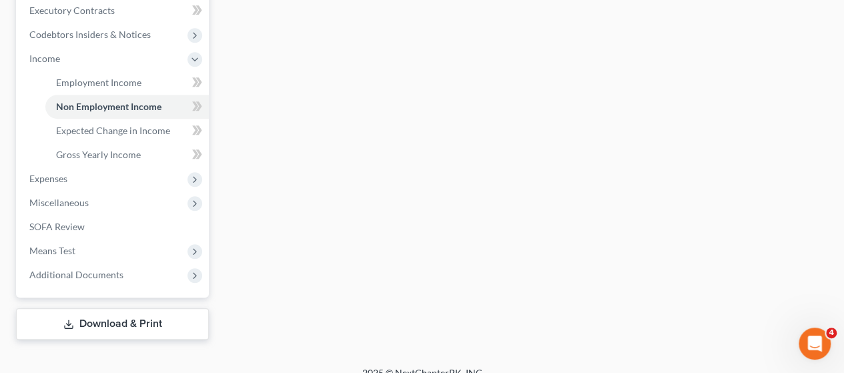
scroll to position [396, 0]
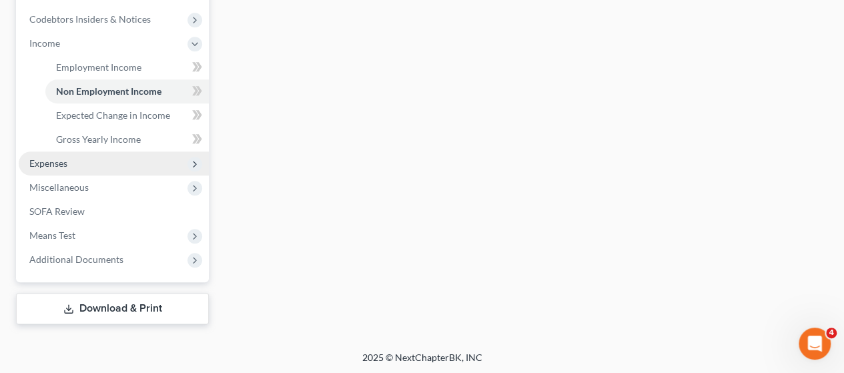
click at [54, 171] on span "Expenses" at bounding box center [114, 163] width 190 height 24
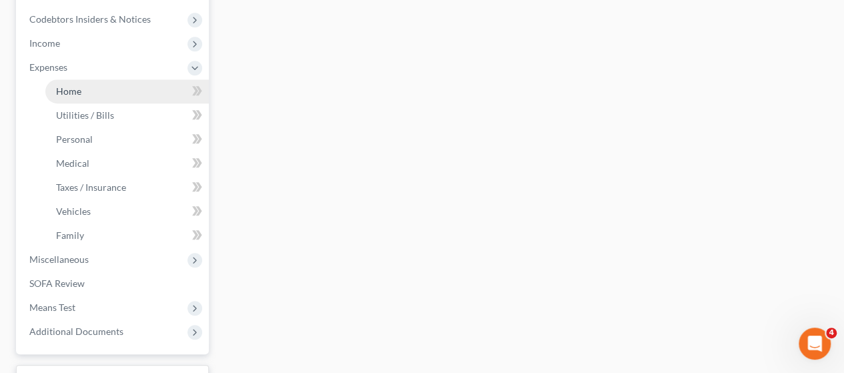
click at [86, 99] on link "Home" at bounding box center [126, 91] width 163 height 24
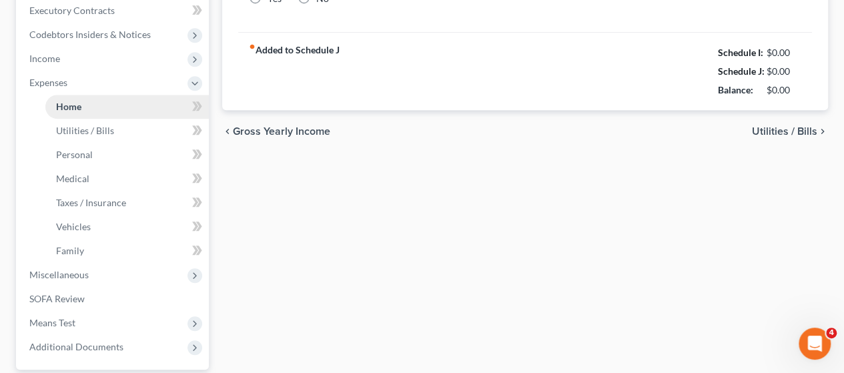
type input "0.00"
radio input "true"
type input "0.00"
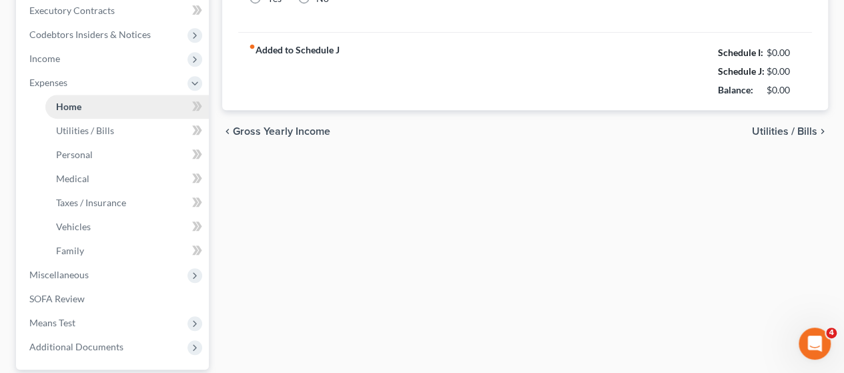
type input "0.00"
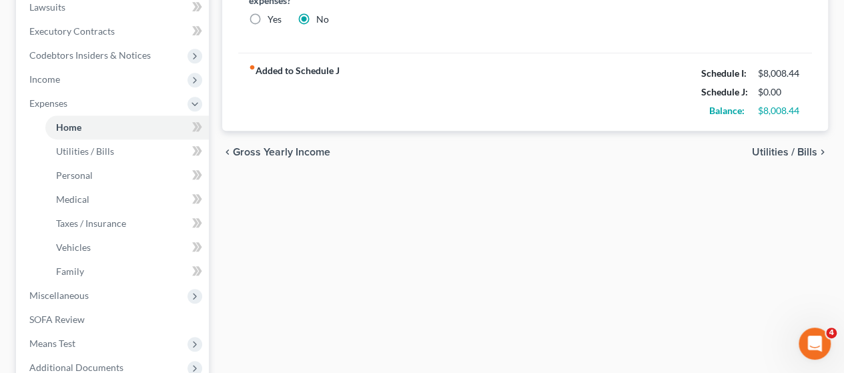
scroll to position [370, 0]
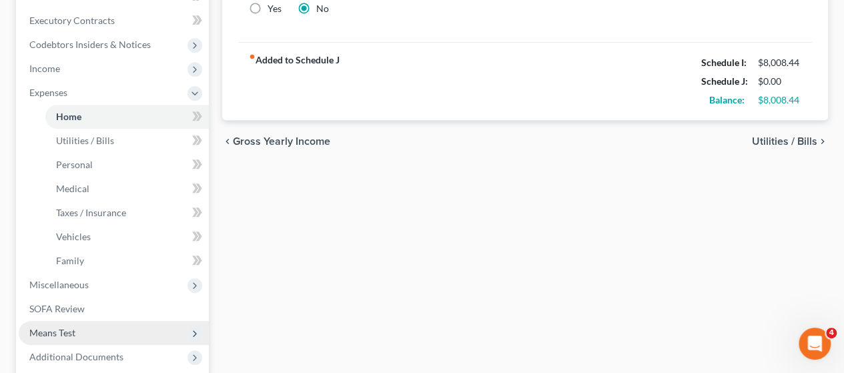
click at [77, 330] on span "Means Test" at bounding box center [114, 333] width 190 height 24
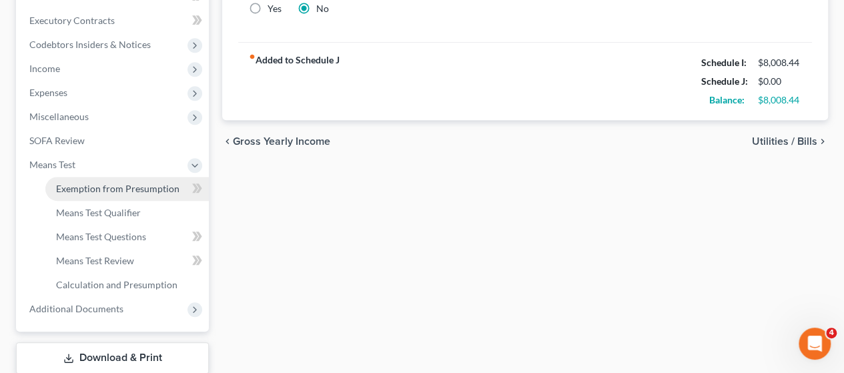
click at [104, 191] on span "Exemption from Presumption" at bounding box center [117, 188] width 123 height 11
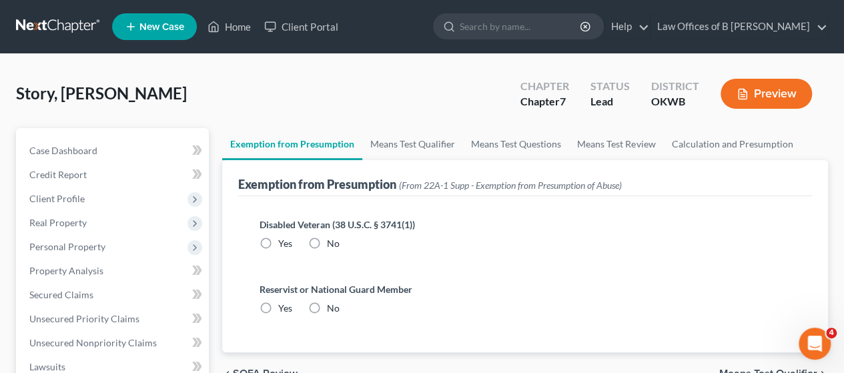
click at [327, 243] on label "No" at bounding box center [333, 243] width 13 height 13
click at [332, 243] on input "No" at bounding box center [336, 241] width 9 height 9
radio input "true"
click at [327, 307] on label "No" at bounding box center [333, 307] width 13 height 13
click at [332, 307] on input "No" at bounding box center [336, 305] width 9 height 9
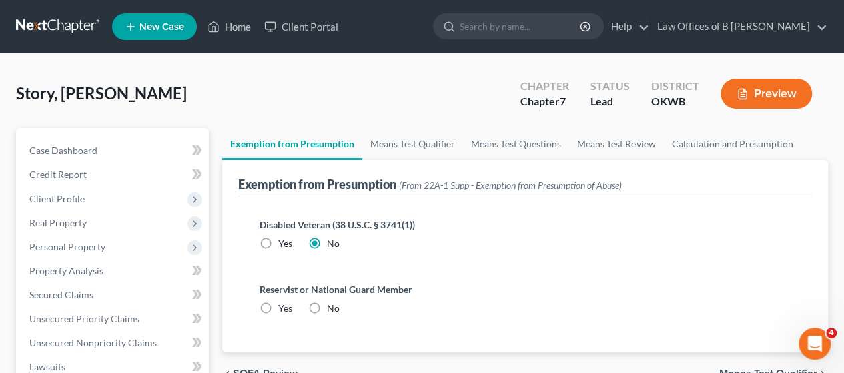
radio input "true"
click at [395, 141] on link "Means Test Qualifier" at bounding box center [412, 144] width 101 height 32
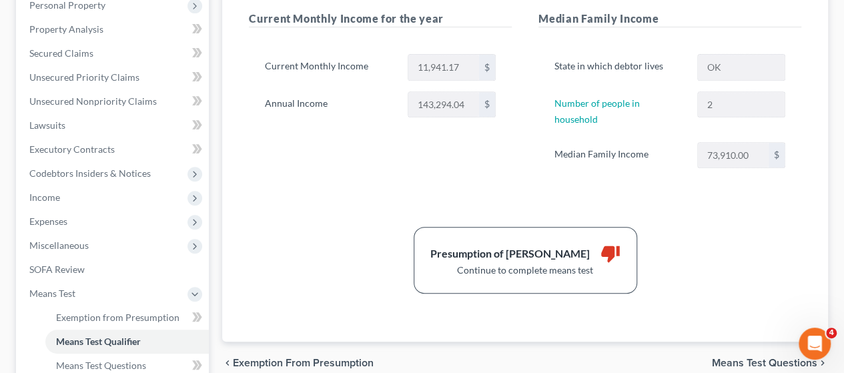
scroll to position [243, 0]
